Goal: Task Accomplishment & Management: Use online tool/utility

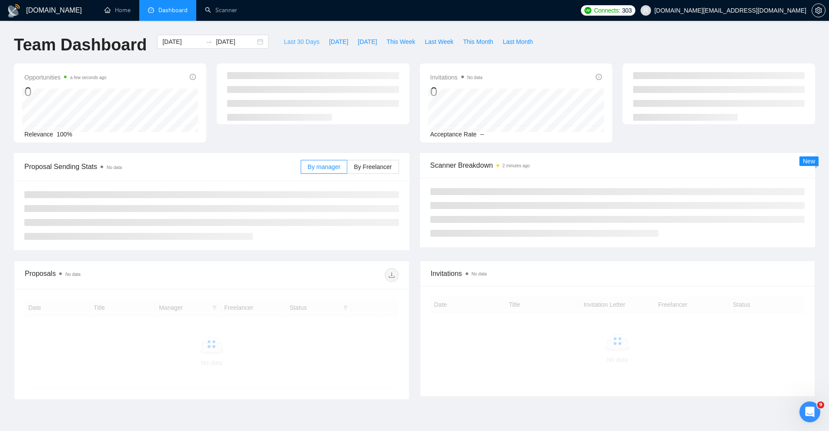
click at [284, 41] on span "Last 30 Days" at bounding box center [302, 42] width 36 height 10
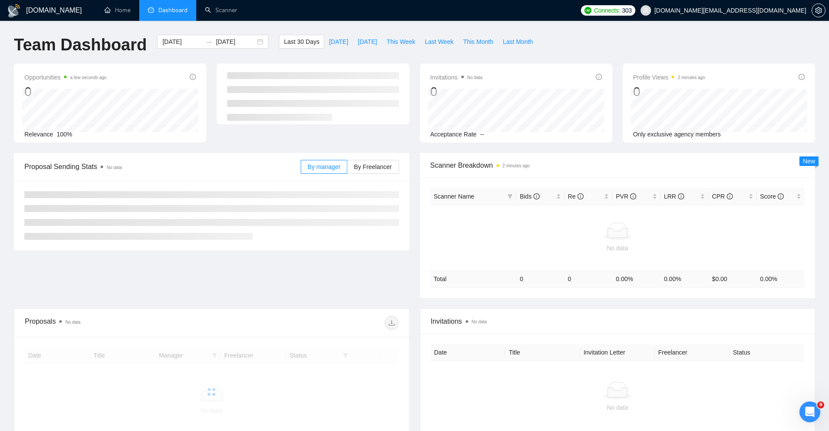
type input "[DATE]"
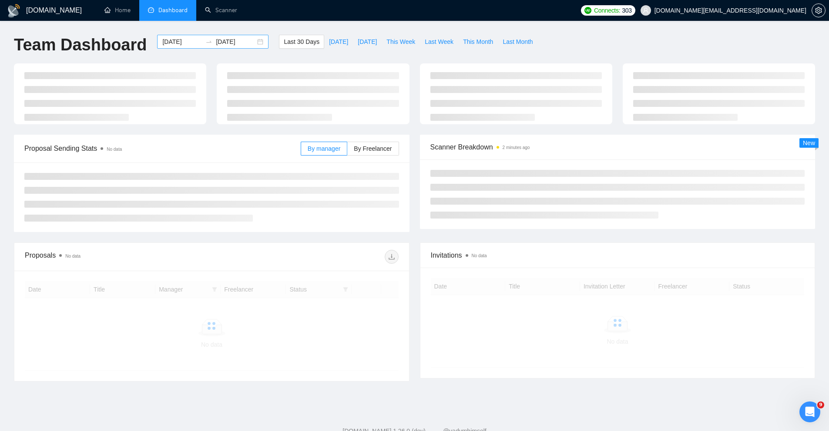
click at [255, 43] on div "[DATE] [DATE]" at bounding box center [212, 42] width 111 height 14
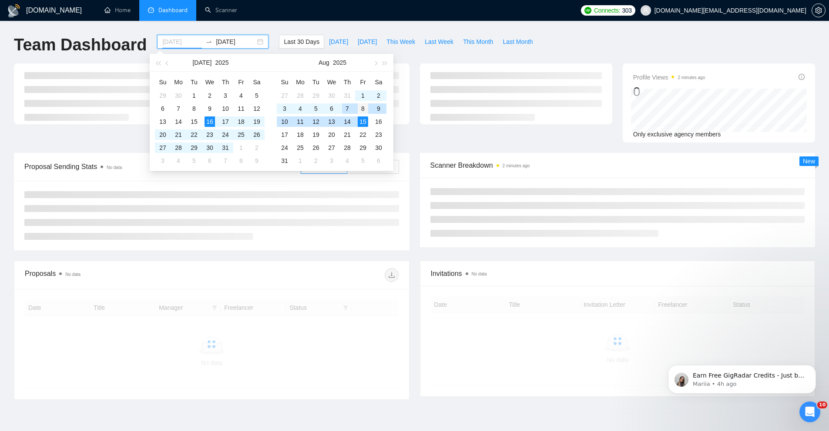
type input "[DATE]"
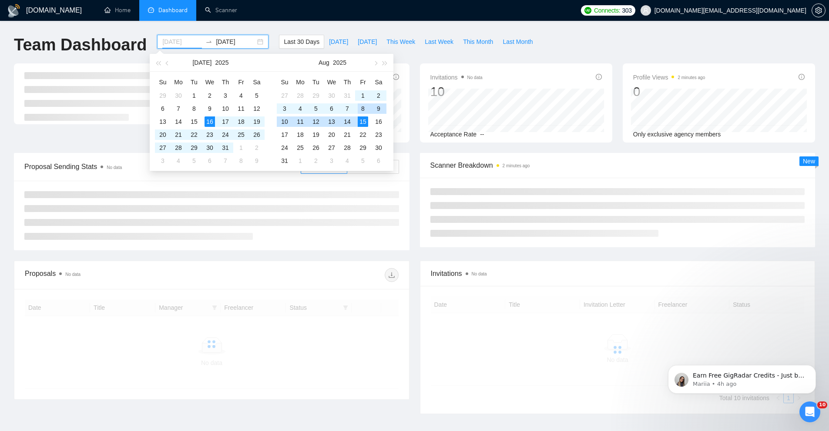
click at [359, 107] on div "8" at bounding box center [363, 109] width 10 height 10
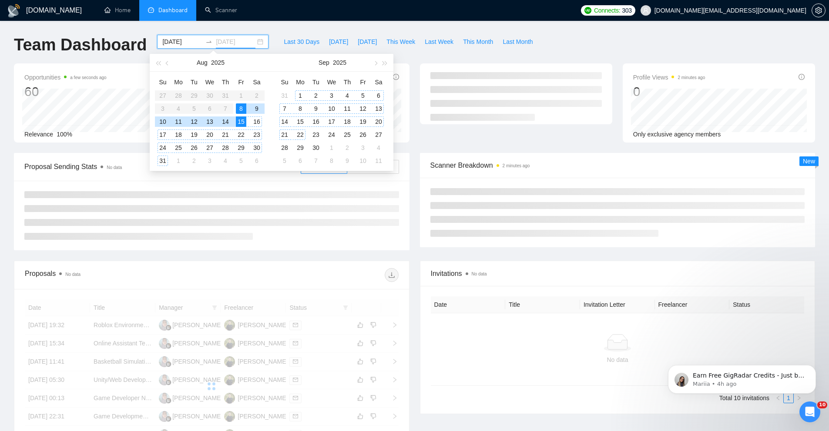
type input "[DATE]"
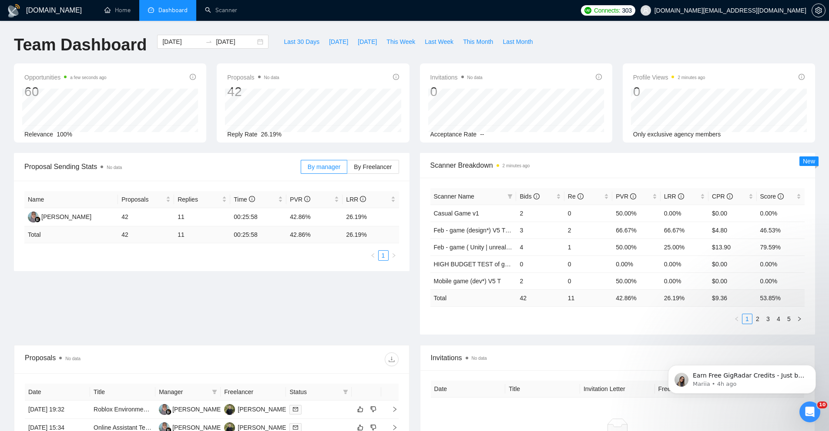
click at [415, 109] on div "Invitations No data 0 Acceptance Rate --" at bounding box center [516, 103] width 203 height 79
click at [548, 194] on span "Bids" at bounding box center [536, 197] width 34 height 10
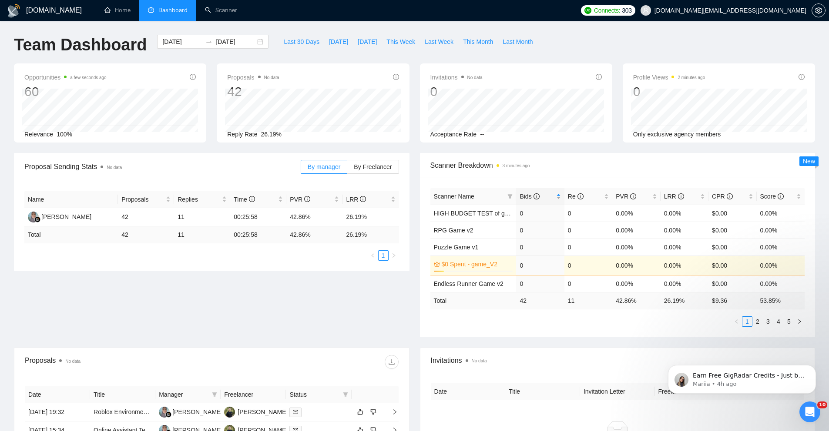
click at [548, 194] on span "Bids" at bounding box center [536, 197] width 34 height 10
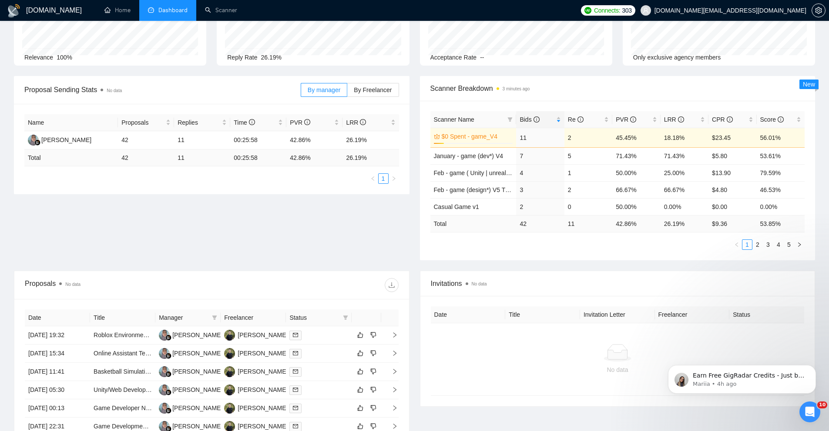
scroll to position [59, 0]
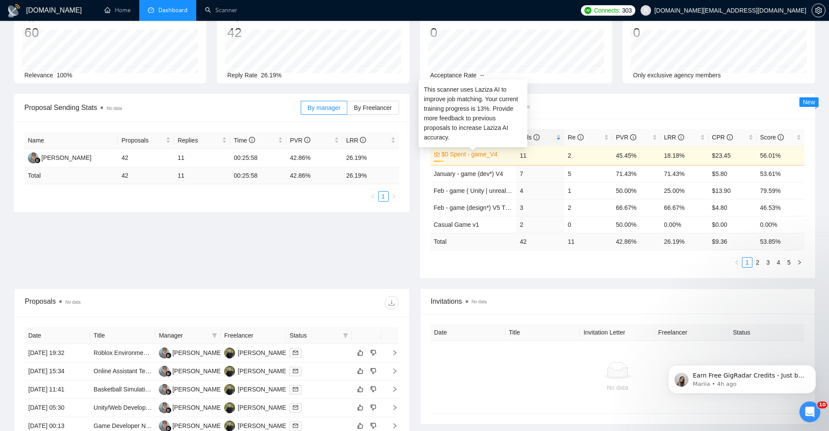
click at [482, 155] on link "$0 Spent - game_V4" at bounding box center [477, 155] width 70 height 10
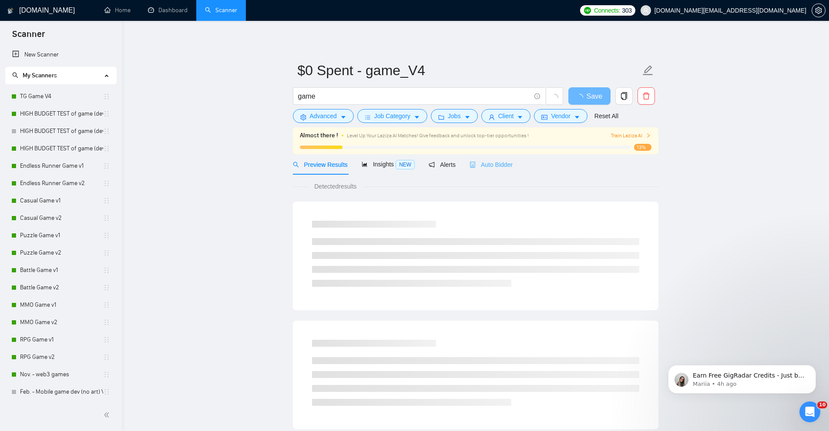
click at [489, 157] on div "Auto Bidder" at bounding box center [490, 164] width 43 height 20
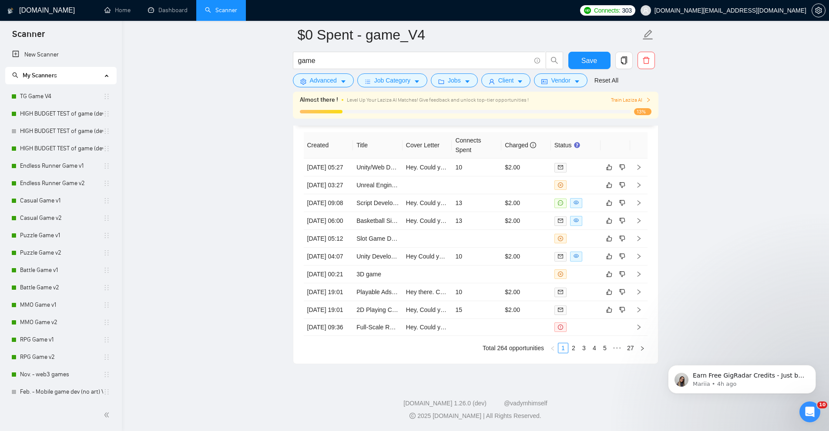
scroll to position [2288, 0]
click at [574, 347] on link "2" at bounding box center [574, 349] width 10 height 10
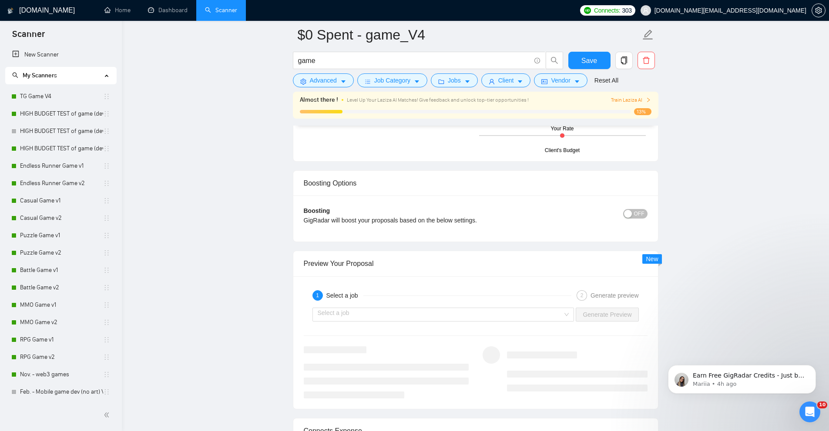
scroll to position [1108, 0]
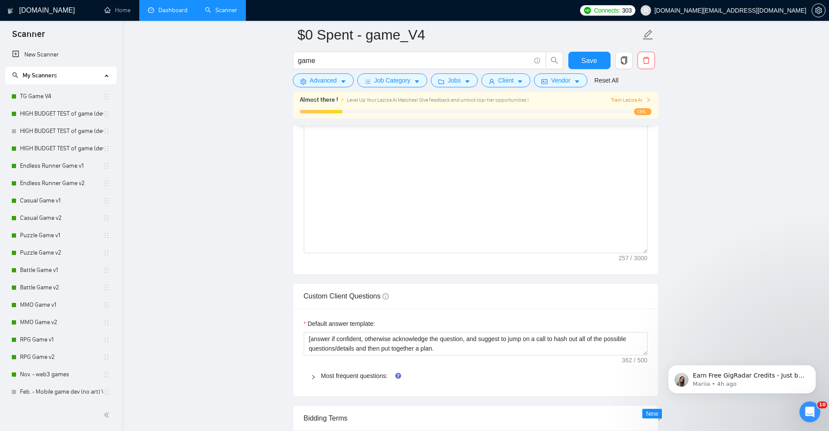
click at [177, 14] on link "Dashboard" at bounding box center [168, 10] width 40 height 7
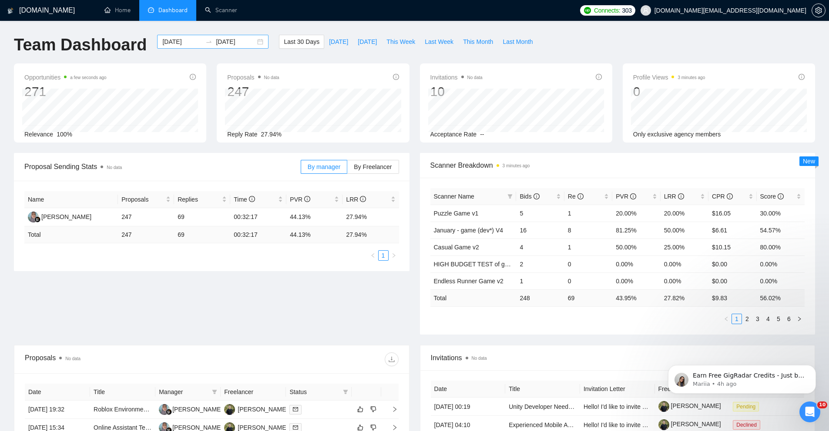
click at [252, 39] on div "[DATE] [DATE]" at bounding box center [212, 42] width 111 height 14
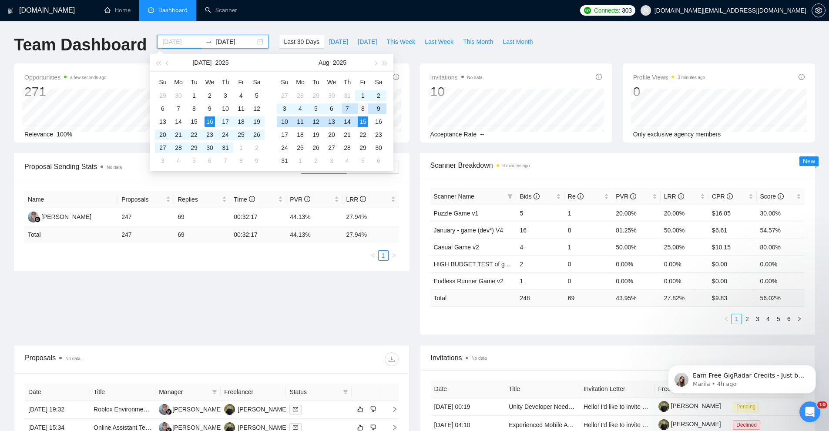
type input "[DATE]"
click at [363, 106] on div "8" at bounding box center [363, 109] width 10 height 10
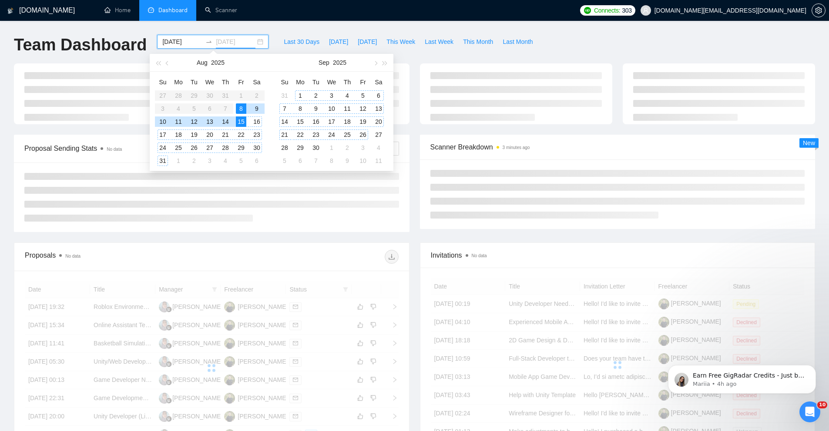
type input "[DATE]"
click at [410, 126] on div at bounding box center [414, 99] width 811 height 71
